Goal: Information Seeking & Learning: Learn about a topic

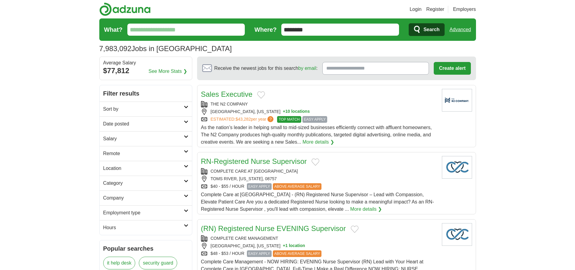
type input "********"
click at [460, 30] on link "Advanced" at bounding box center [460, 30] width 21 height 12
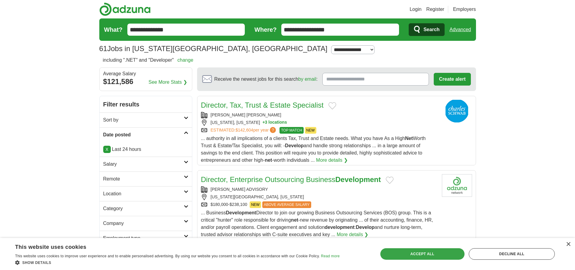
click at [423, 253] on div "Accept all" at bounding box center [423, 253] width 84 height 11
